Goal: Information Seeking & Learning: Learn about a topic

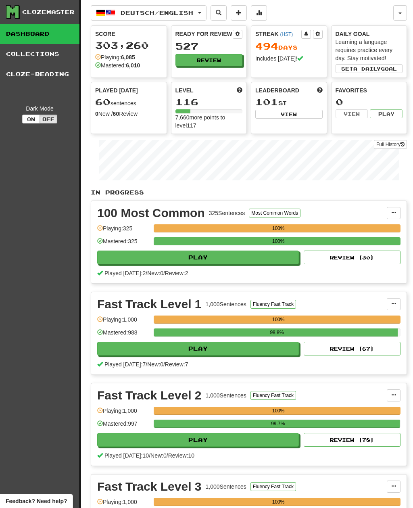
click at [204, 15] on button "Deutsch / English" at bounding box center [149, 12] width 116 height 15
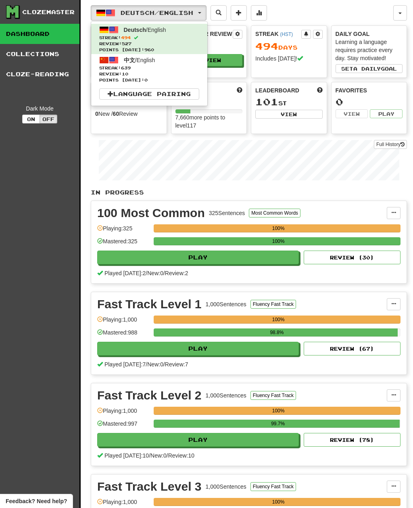
click at [190, 67] on span "Streak: 639" at bounding box center [149, 68] width 100 height 6
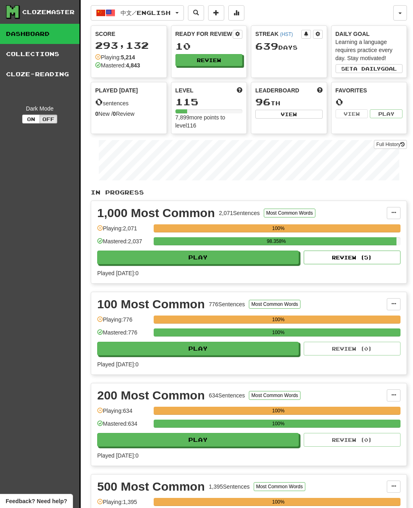
click at [225, 63] on button "Review" at bounding box center [208, 60] width 67 height 12
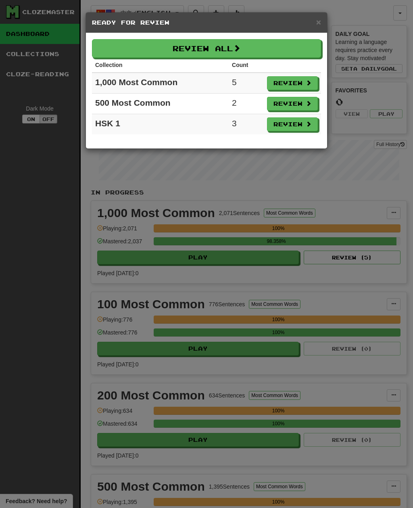
click at [253, 50] on button "Review All" at bounding box center [206, 48] width 229 height 19
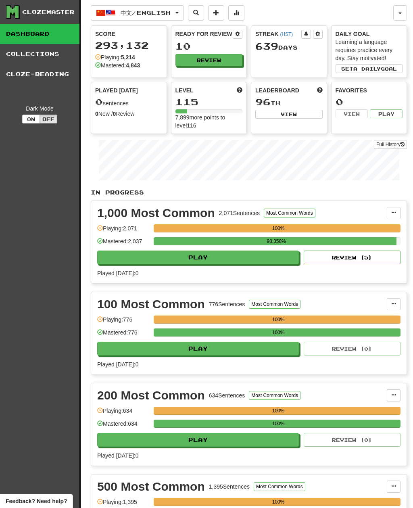
select select "**"
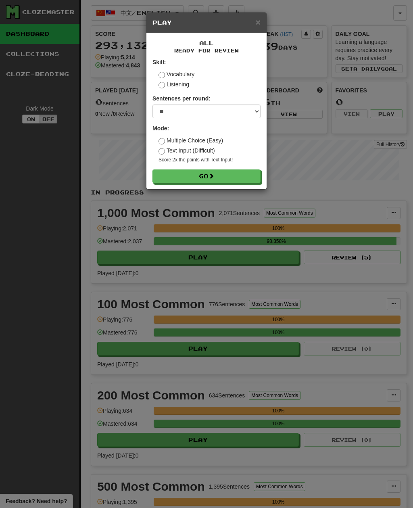
click at [247, 173] on button "Go" at bounding box center [206, 176] width 108 height 14
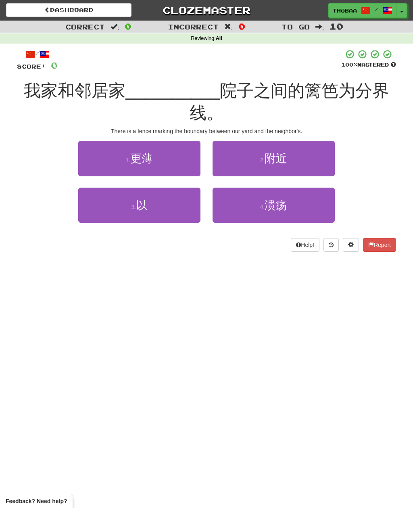
click at [96, 216] on button "3 . 以" at bounding box center [139, 204] width 122 height 35
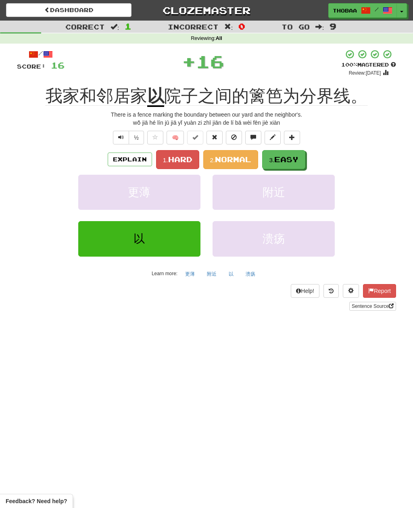
click at [301, 158] on button "3. Easy" at bounding box center [283, 159] width 43 height 19
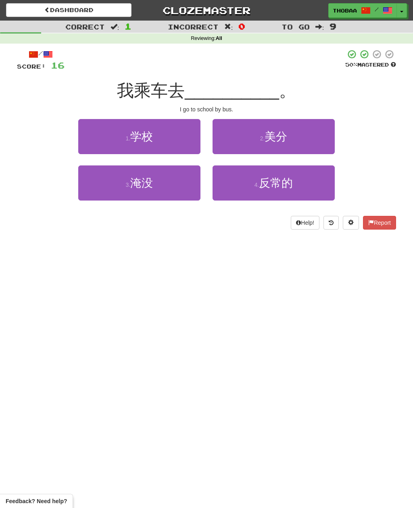
click at [92, 147] on button "1 . 学校" at bounding box center [139, 136] width 122 height 35
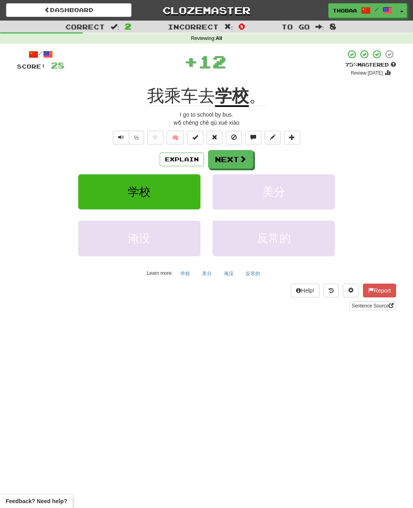
click at [321, 195] on button "美分" at bounding box center [273, 191] width 122 height 35
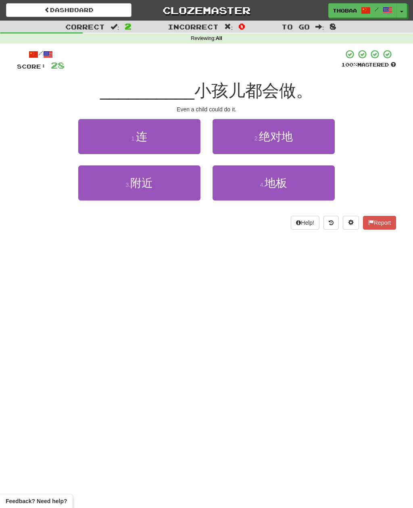
click at [90, 136] on button "1 . [PERSON_NAME]" at bounding box center [139, 136] width 122 height 35
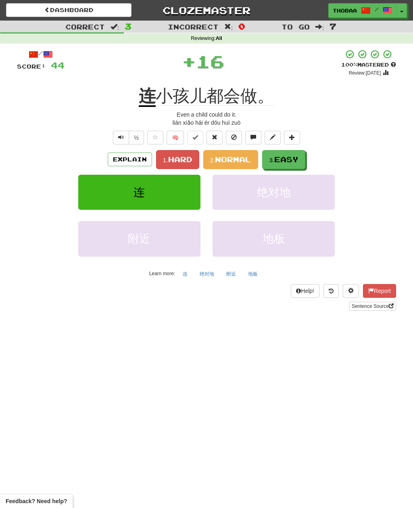
click at [239, 159] on span "Normal" at bounding box center [233, 159] width 36 height 9
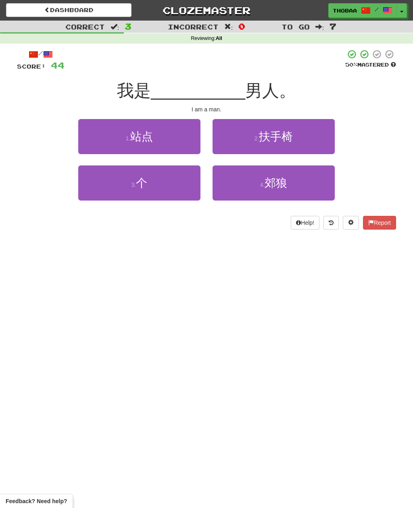
click at [96, 195] on button "3 . 个" at bounding box center [139, 182] width 122 height 35
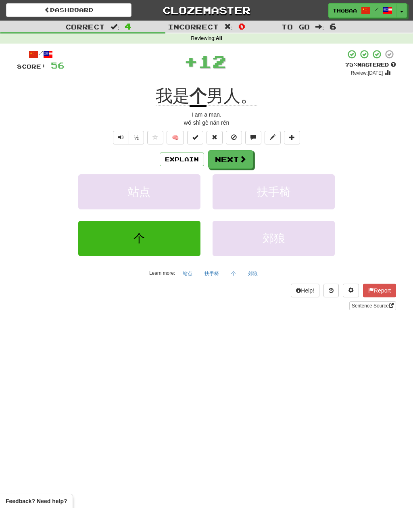
click at [291, 195] on button "扶手椅" at bounding box center [273, 191] width 122 height 35
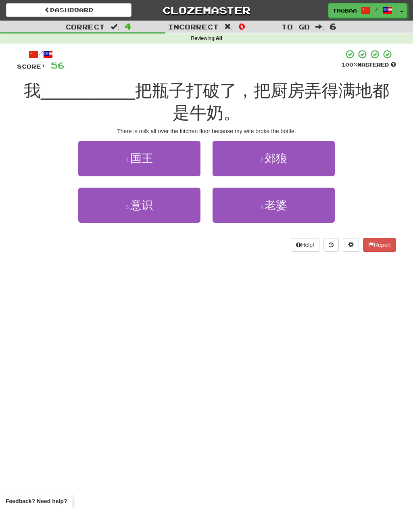
click at [116, 210] on button "3 . 意识" at bounding box center [139, 204] width 122 height 35
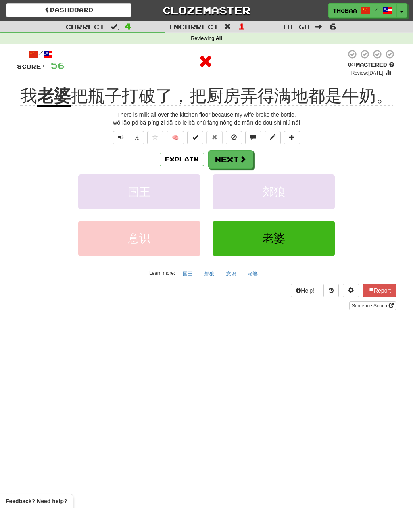
click at [300, 191] on button "郊狼" at bounding box center [273, 191] width 122 height 35
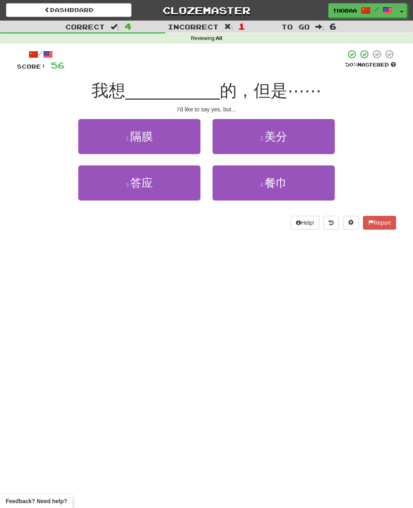
click at [88, 190] on button "3 . 答应" at bounding box center [139, 182] width 122 height 35
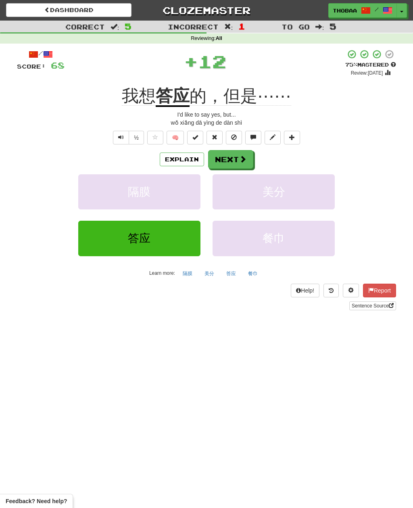
click at [292, 203] on button "美分" at bounding box center [273, 191] width 122 height 35
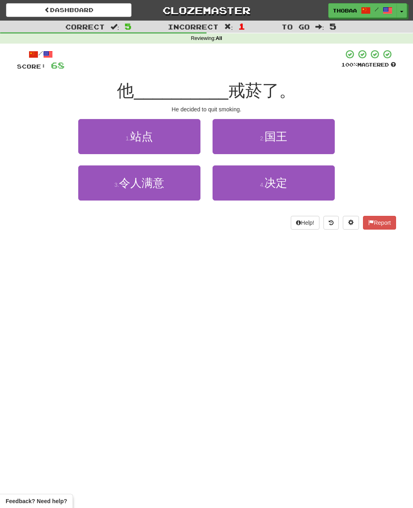
click at [325, 186] on button "4 . 决定" at bounding box center [273, 182] width 122 height 35
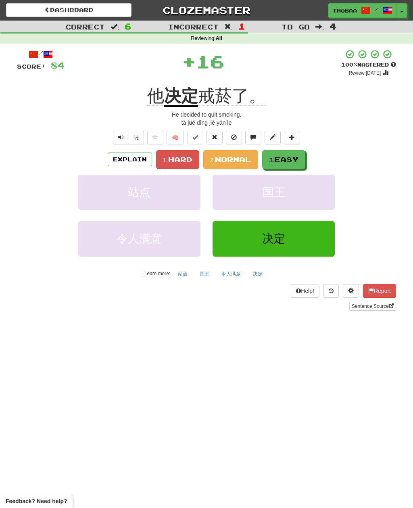
click at [242, 158] on span "Normal" at bounding box center [233, 159] width 36 height 9
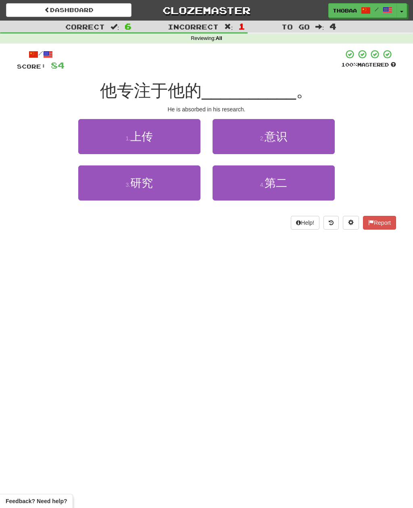
click at [317, 137] on button "2 . 意识" at bounding box center [273, 136] width 122 height 35
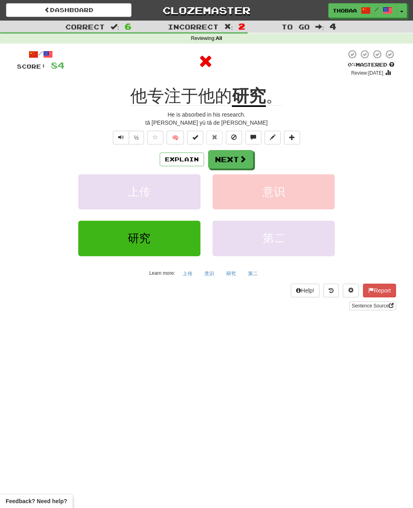
click at [305, 192] on button "意识" at bounding box center [273, 191] width 122 height 35
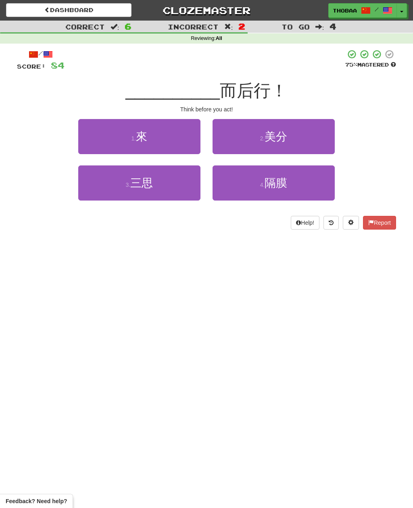
click at [322, 137] on button "2 . [GEOGRAPHIC_DATA]分" at bounding box center [273, 136] width 122 height 35
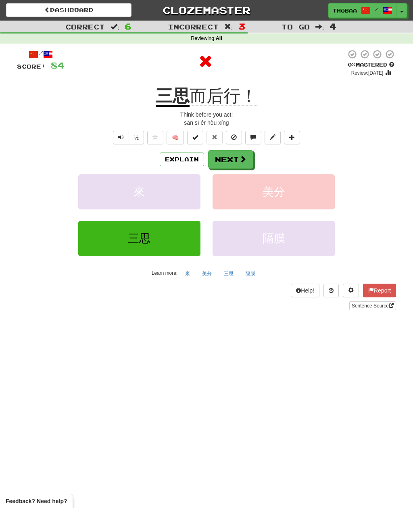
click at [313, 194] on button "美分" at bounding box center [273, 191] width 122 height 35
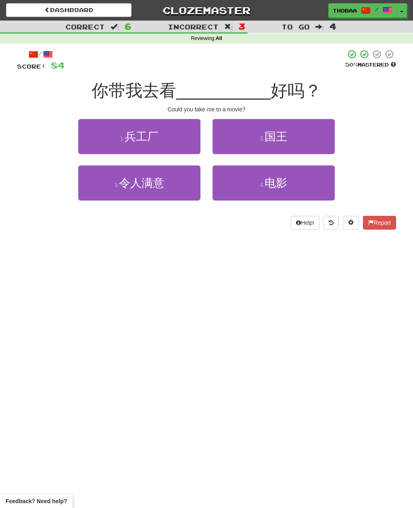
click at [310, 187] on button "4 . 电影" at bounding box center [273, 182] width 122 height 35
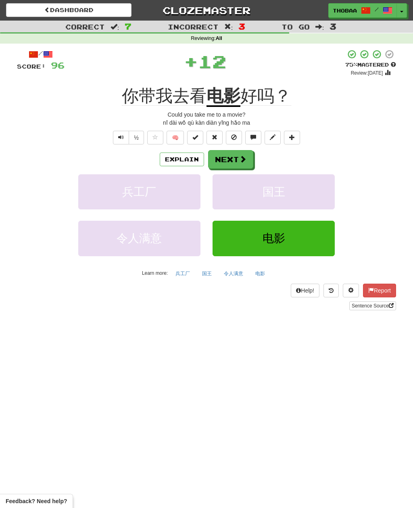
click at [298, 196] on button "国王" at bounding box center [273, 191] width 122 height 35
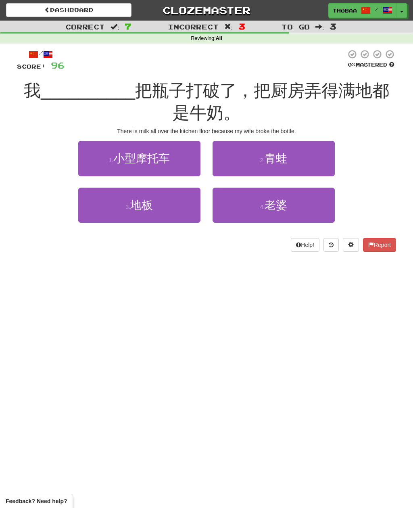
click at [305, 203] on button "4 . 老婆" at bounding box center [273, 204] width 122 height 35
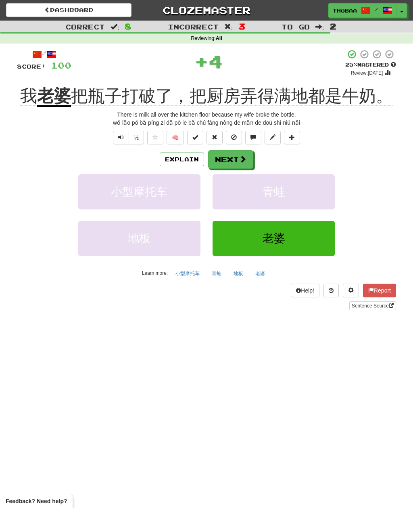
click at [321, 201] on button "青蛙" at bounding box center [273, 191] width 122 height 35
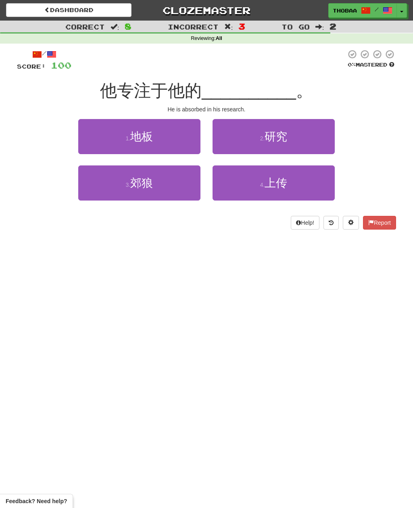
click at [326, 133] on button "2 . 研究" at bounding box center [273, 136] width 122 height 35
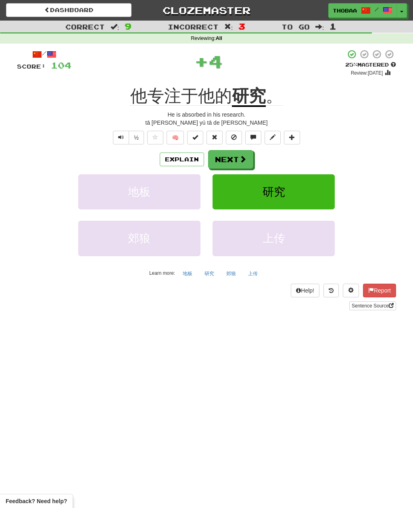
click at [315, 191] on button "研究" at bounding box center [273, 191] width 122 height 35
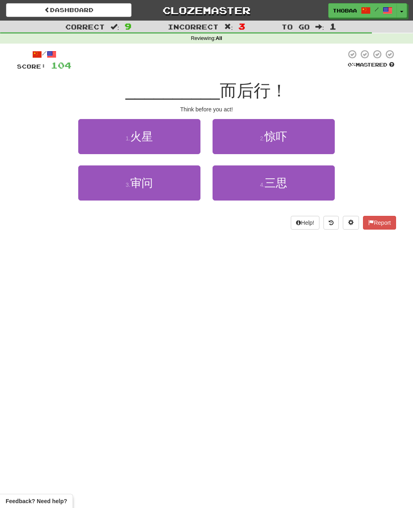
click at [308, 187] on button "4 . 三思" at bounding box center [273, 182] width 122 height 35
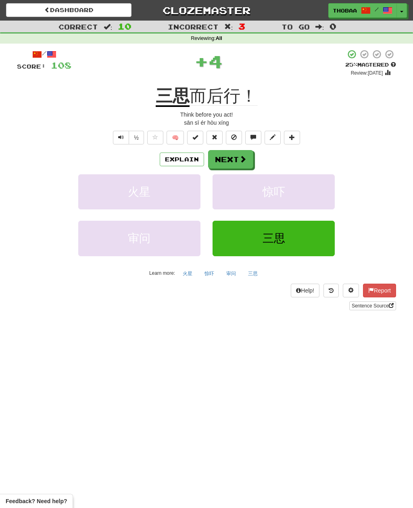
click at [303, 197] on button "惊吓" at bounding box center [273, 191] width 122 height 35
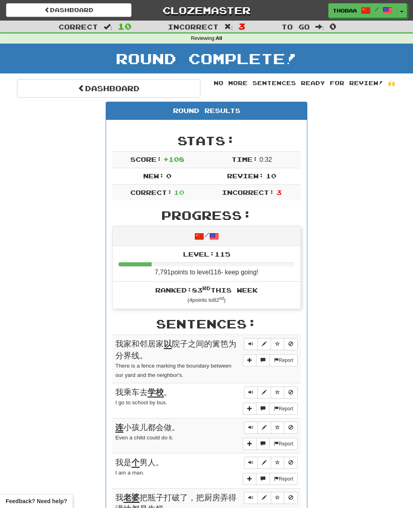
click at [40, 94] on link "Dashboard" at bounding box center [108, 88] width 183 height 19
